Goal: Information Seeking & Learning: Find specific fact

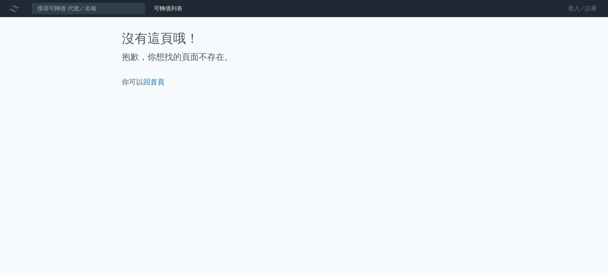
click at [581, 13] on link "登入／註冊" at bounding box center [582, 8] width 40 height 11
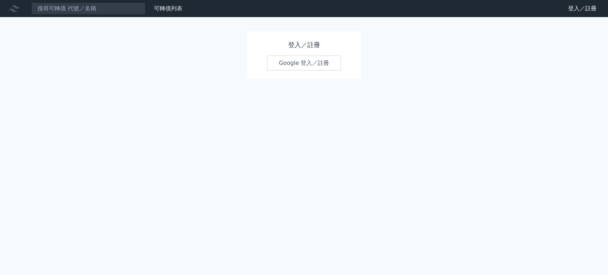
click at [336, 56] on link "Google 登入／註冊" at bounding box center [304, 63] width 74 height 15
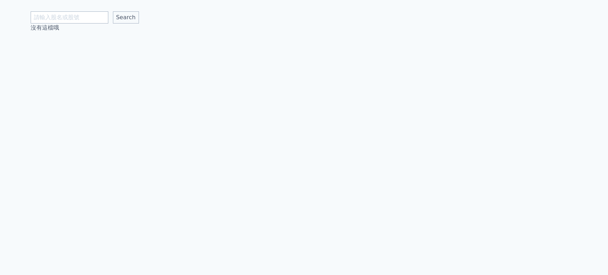
click at [82, 21] on input "text" at bounding box center [70, 17] width 78 height 12
type input "[PERSON_NAME]"
click at [113, 20] on input "Search" at bounding box center [126, 17] width 26 height 12
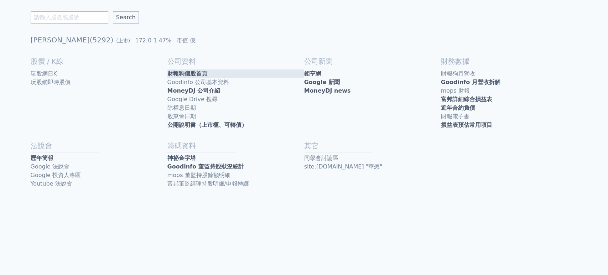
click at [209, 71] on link "財報狗個股首頁" at bounding box center [235, 73] width 137 height 9
